Goal: Find specific page/section: Find specific page/section

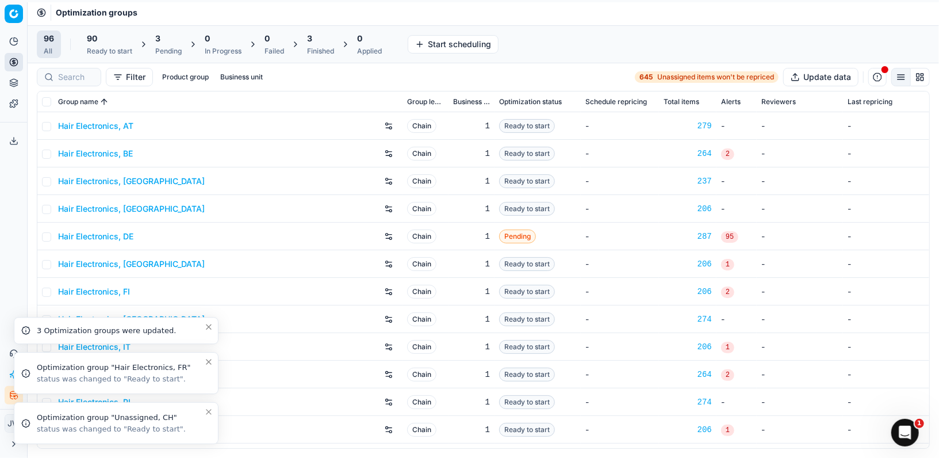
click at [208, 409] on icon "Close toast" at bounding box center [208, 411] width 9 height 9
click at [209, 413] on icon "Close toast" at bounding box center [208, 411] width 9 height 9
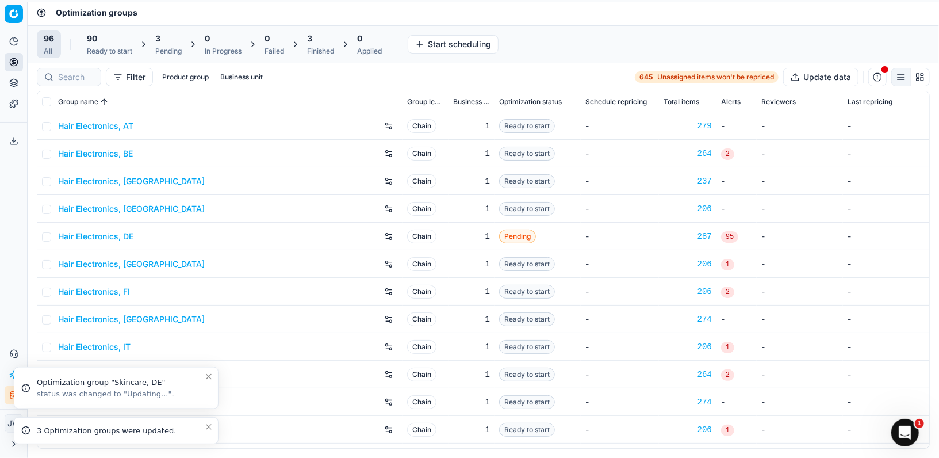
click at [209, 427] on icon "Close toast" at bounding box center [208, 426] width 5 height 5
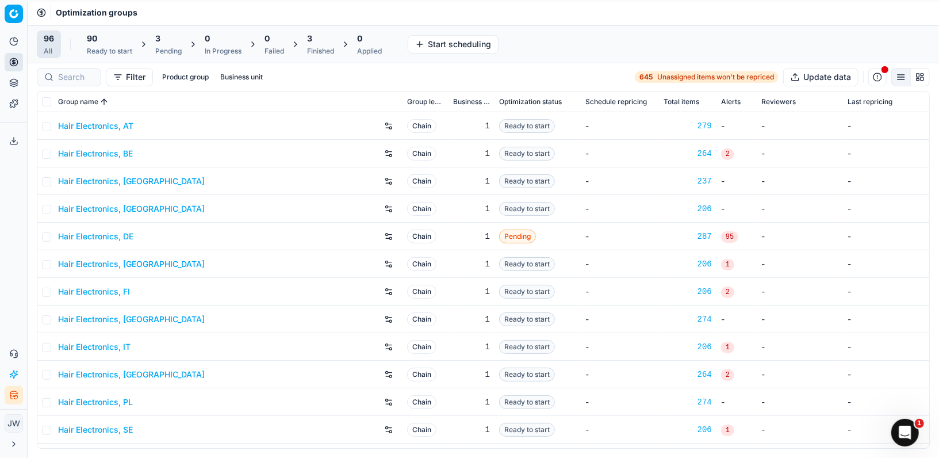
click at [14, 394] on icon "button" at bounding box center [13, 394] width 9 height 9
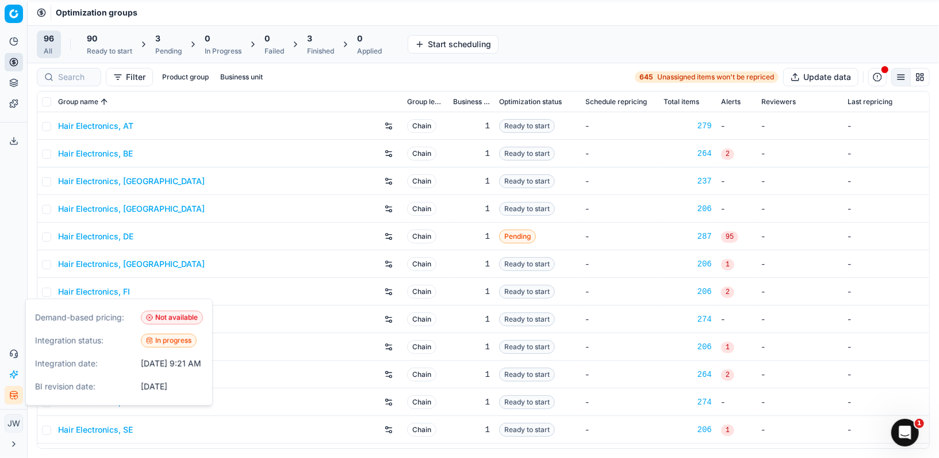
click at [14, 394] on icon "button" at bounding box center [13, 394] width 9 height 9
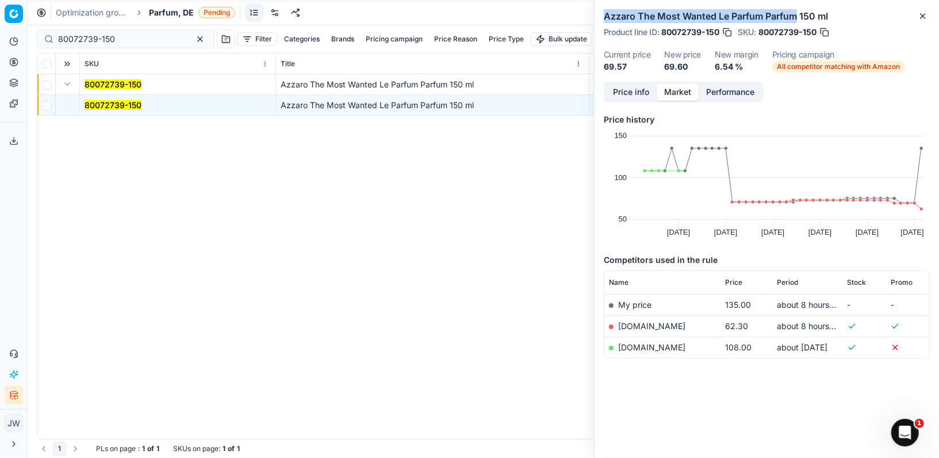
click at [15, 59] on icon at bounding box center [13, 62] width 9 height 9
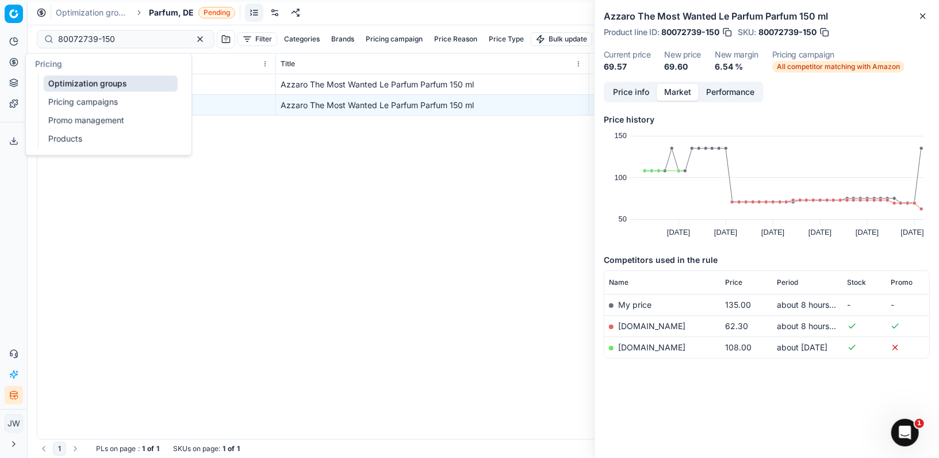
click at [70, 80] on link "Optimization groups" at bounding box center [111, 83] width 134 height 16
